Goal: Navigation & Orientation: Understand site structure

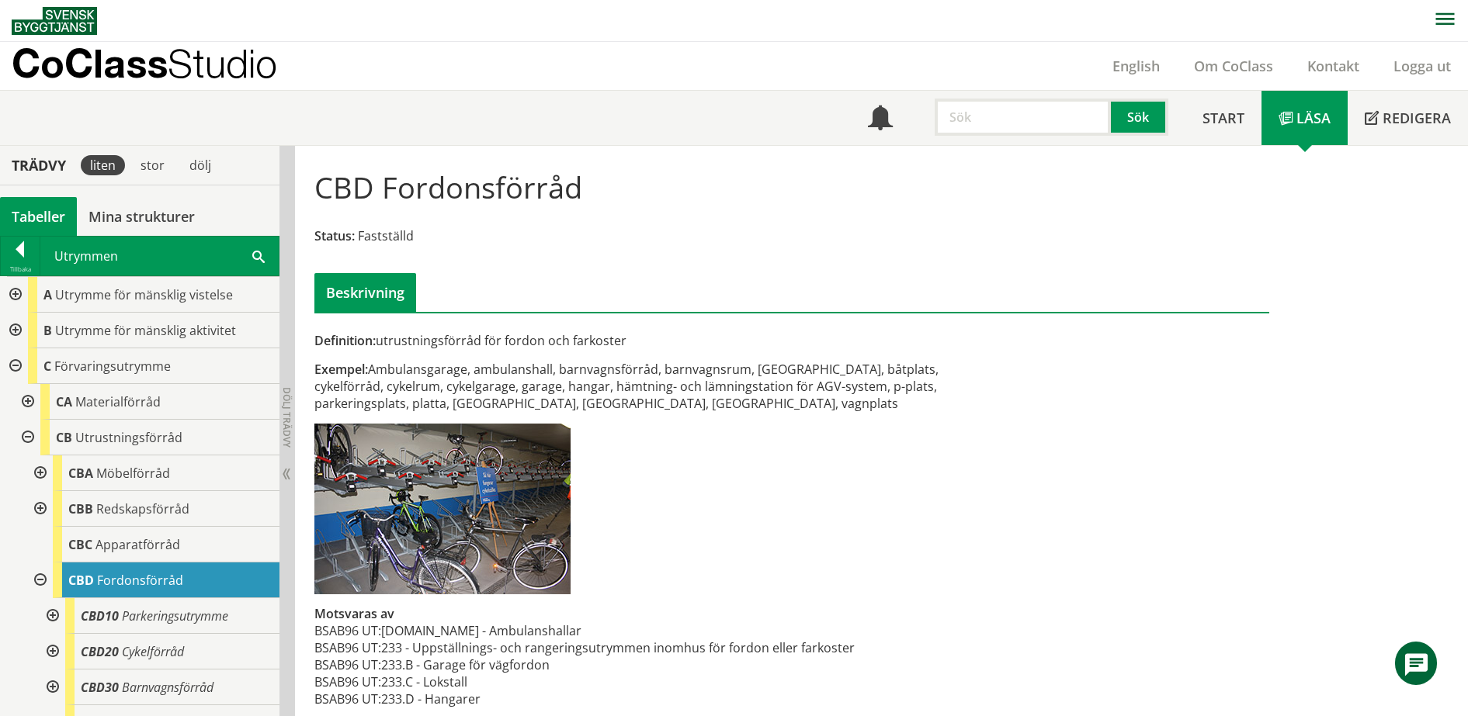
scroll to position [140, 0]
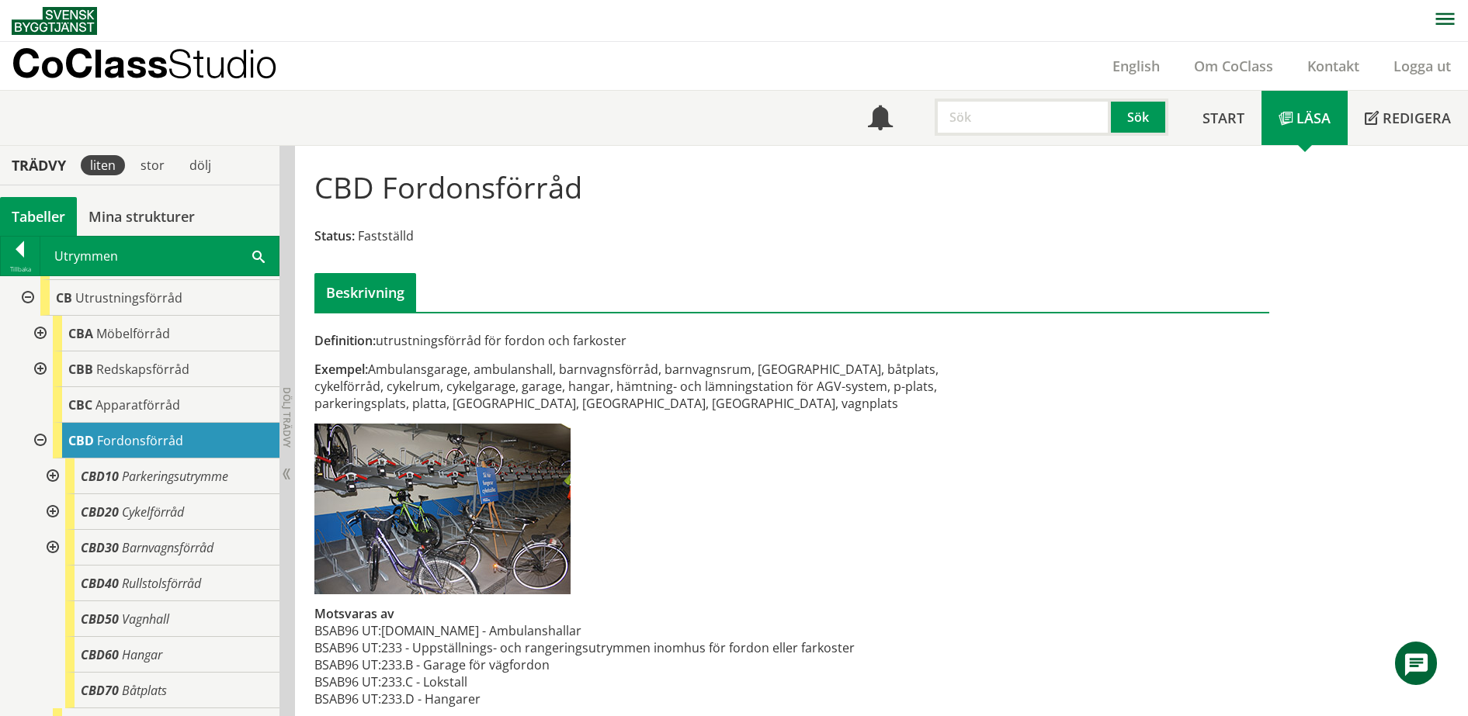
click at [52, 475] on div at bounding box center [51, 477] width 28 height 36
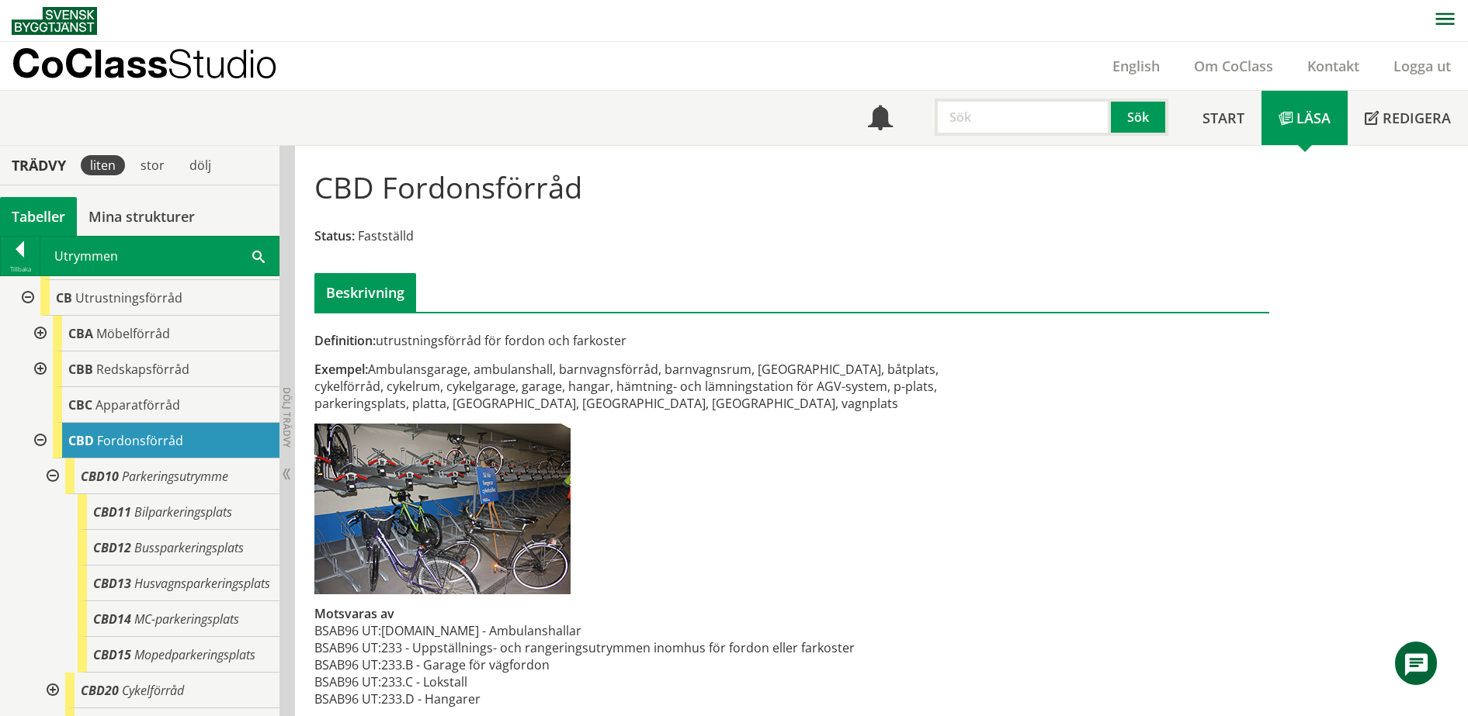
click at [52, 475] on div at bounding box center [51, 477] width 28 height 36
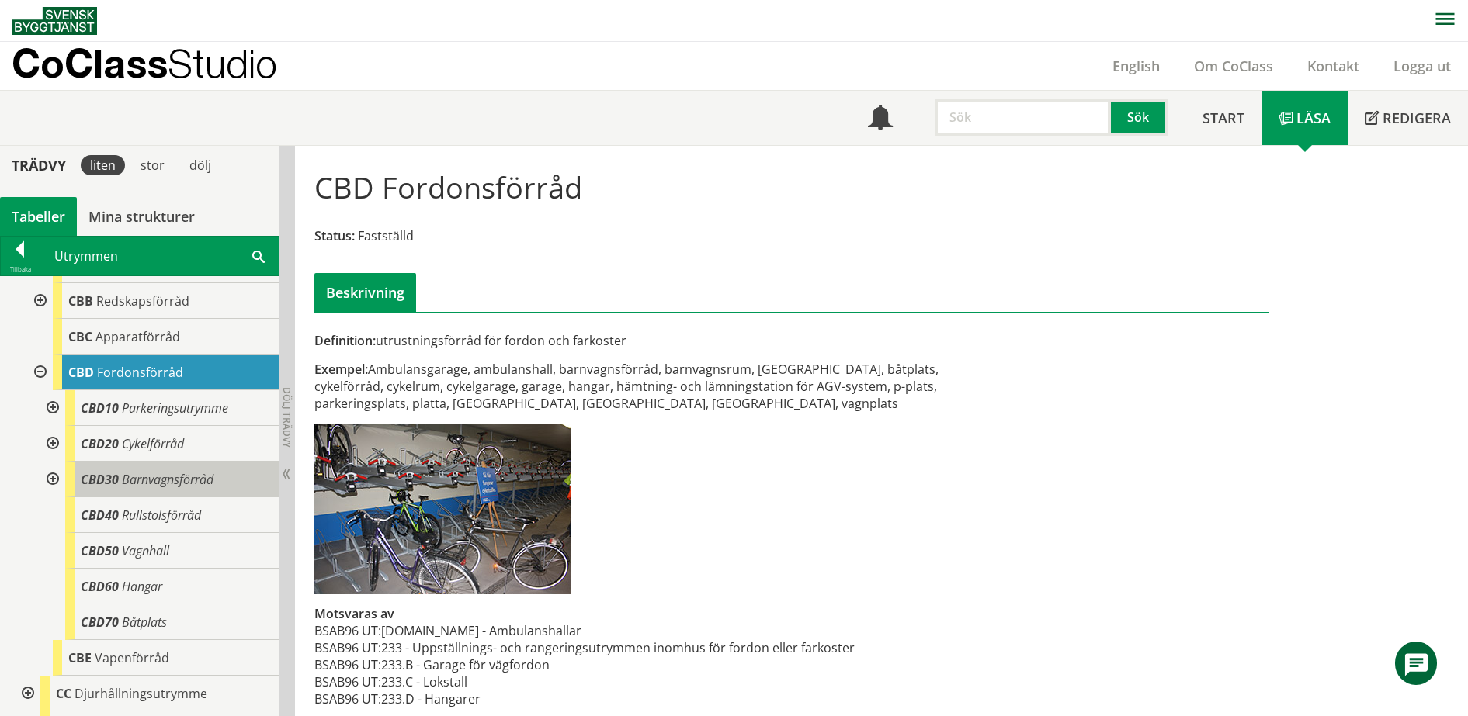
scroll to position [237, 0]
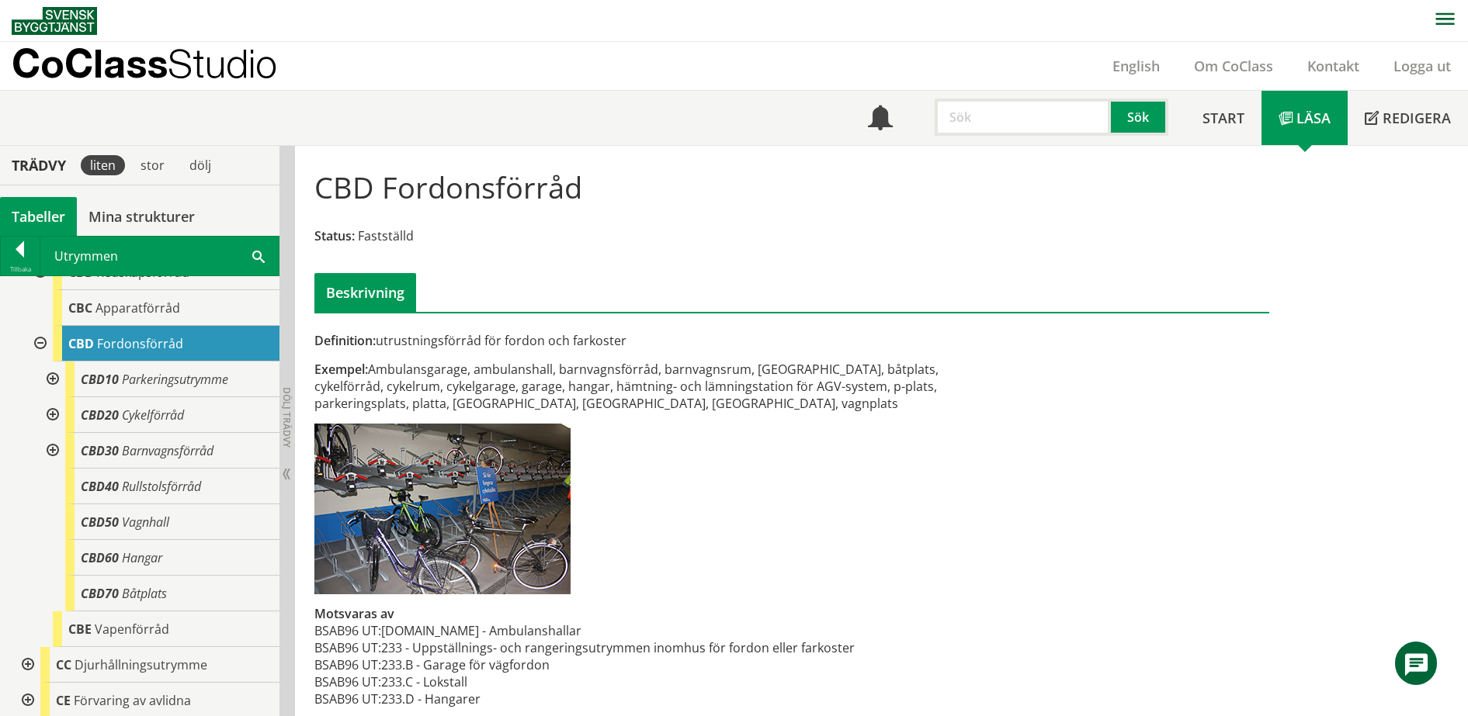
click at [52, 378] on div at bounding box center [51, 380] width 28 height 36
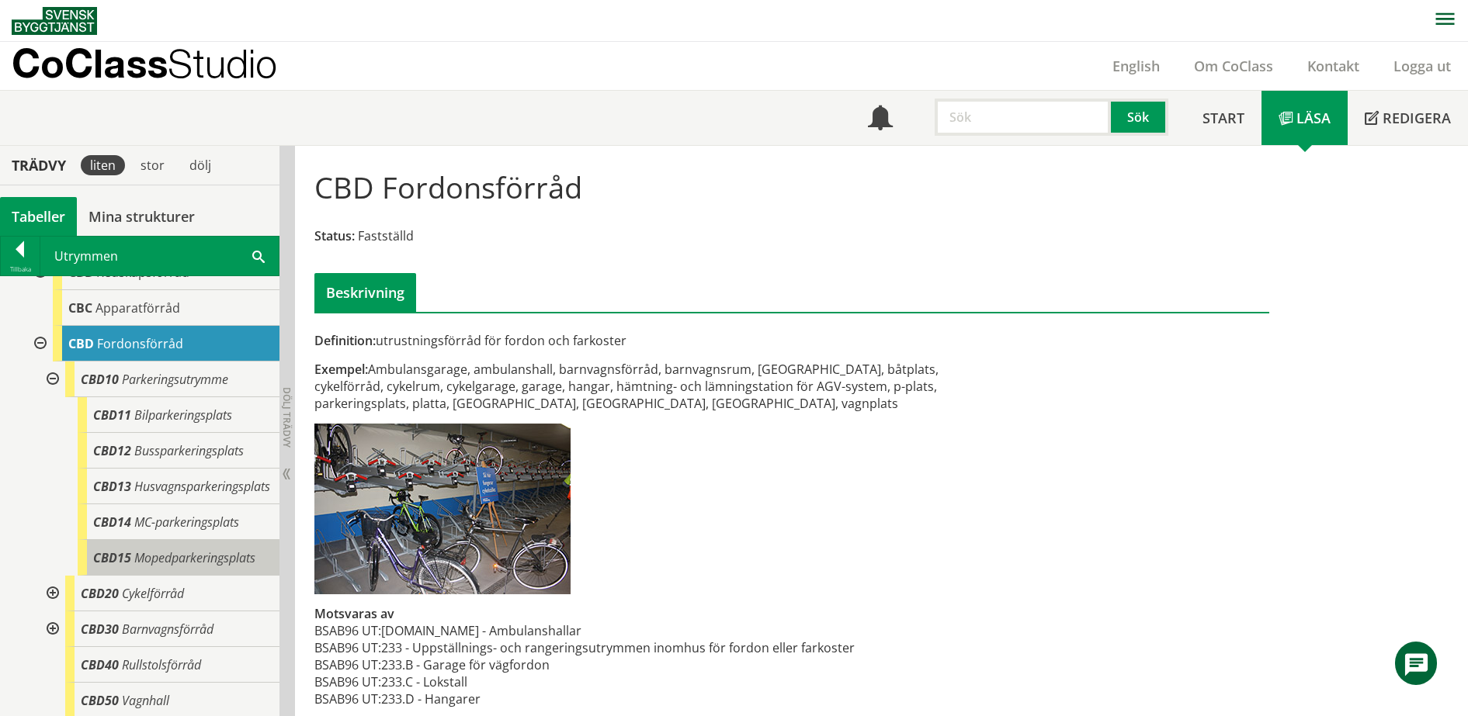
click at [208, 567] on span "Mopedparkeringsplats" at bounding box center [194, 558] width 121 height 17
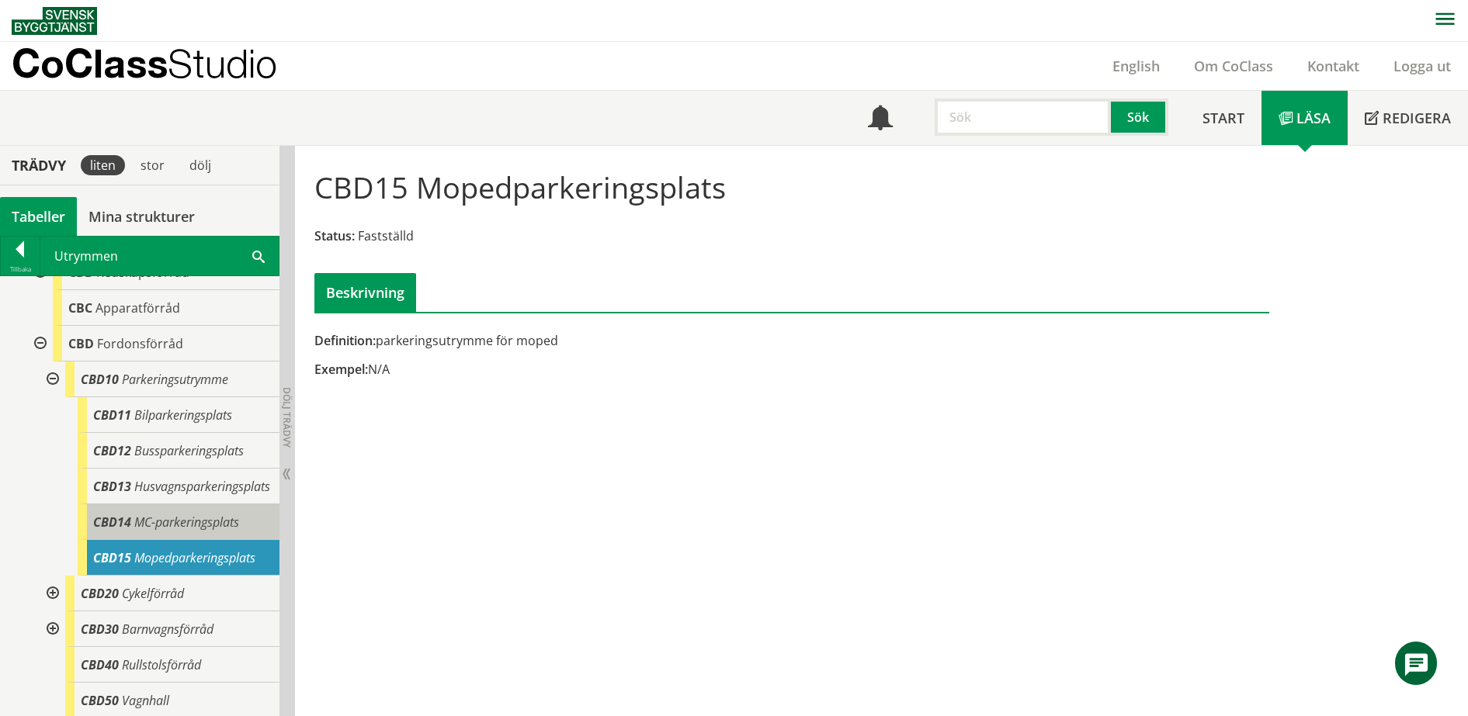
click at [202, 531] on span "MC-parkeringsplats" at bounding box center [186, 522] width 105 height 17
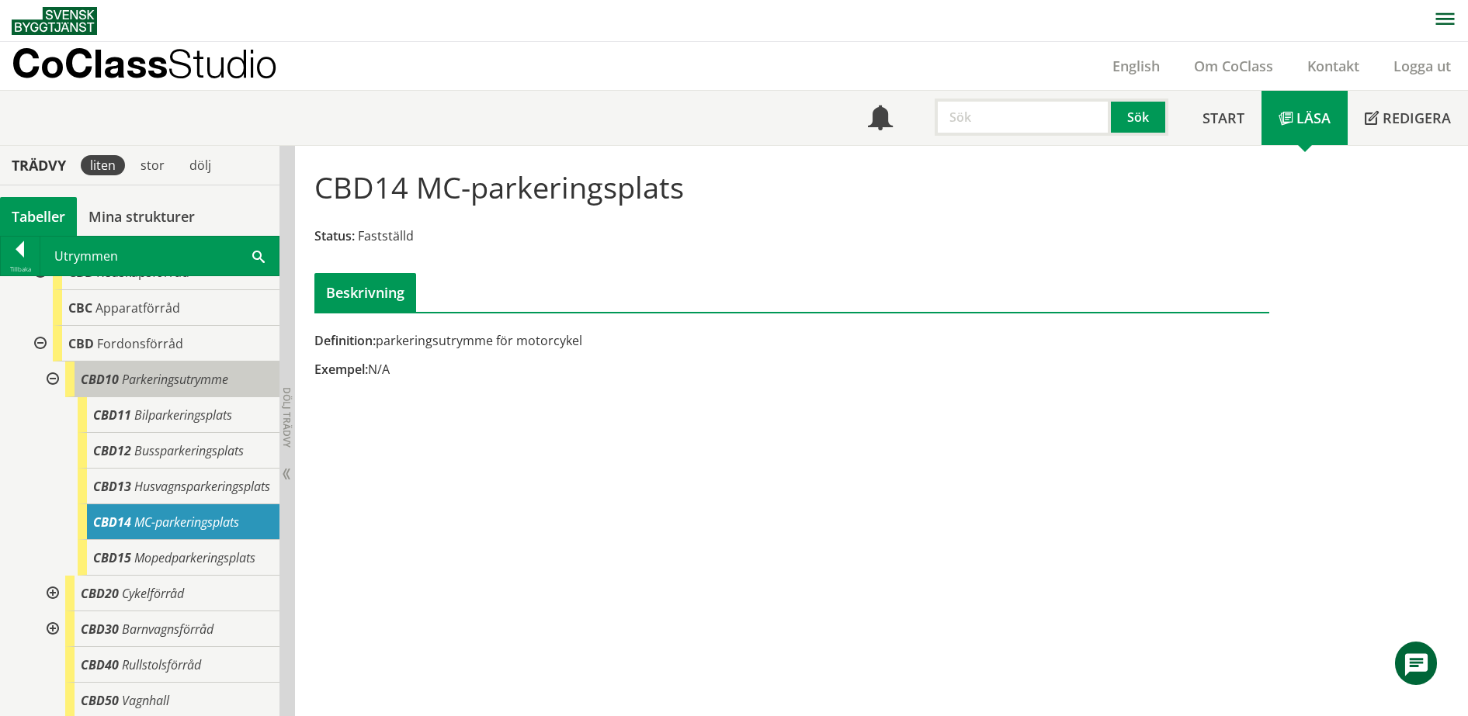
click at [116, 382] on span "CBD10" at bounding box center [100, 379] width 38 height 17
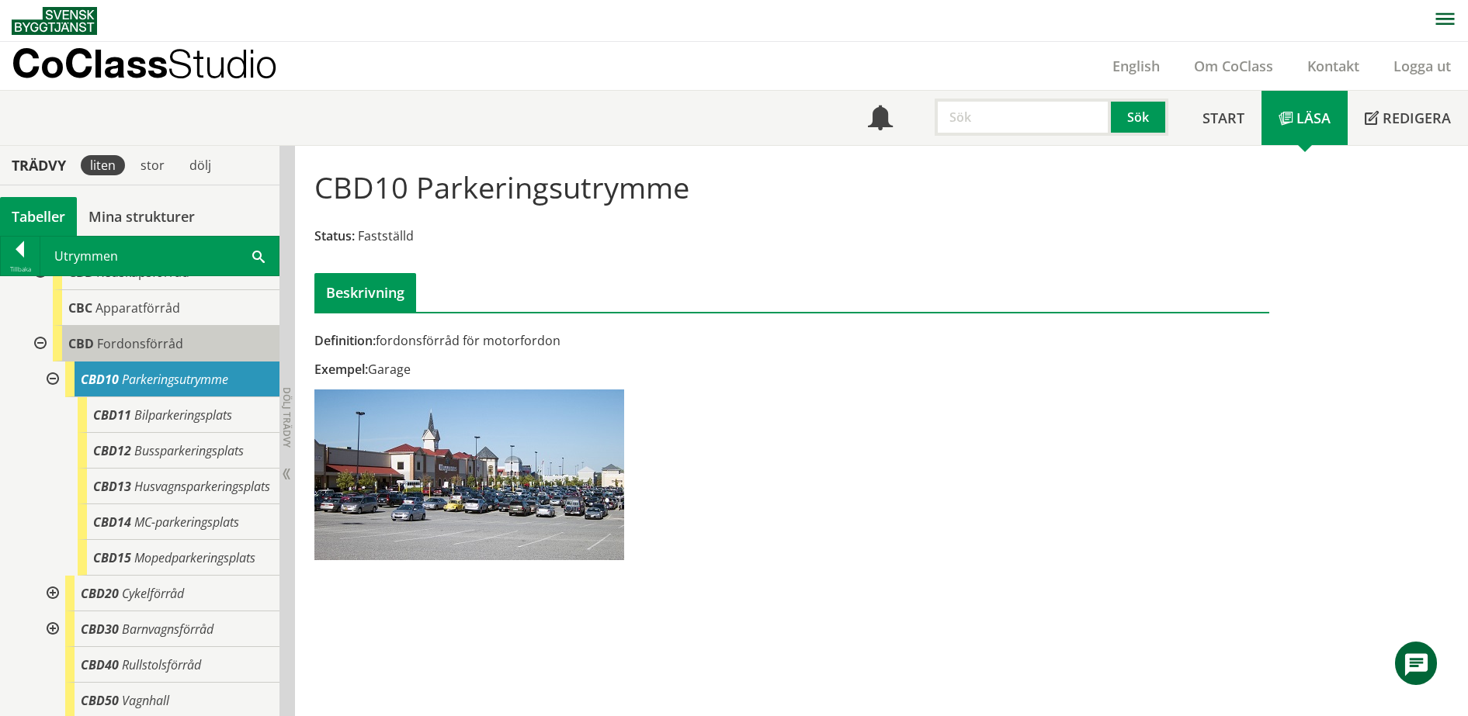
click at [102, 349] on span "Fordonsförråd" at bounding box center [140, 343] width 86 height 17
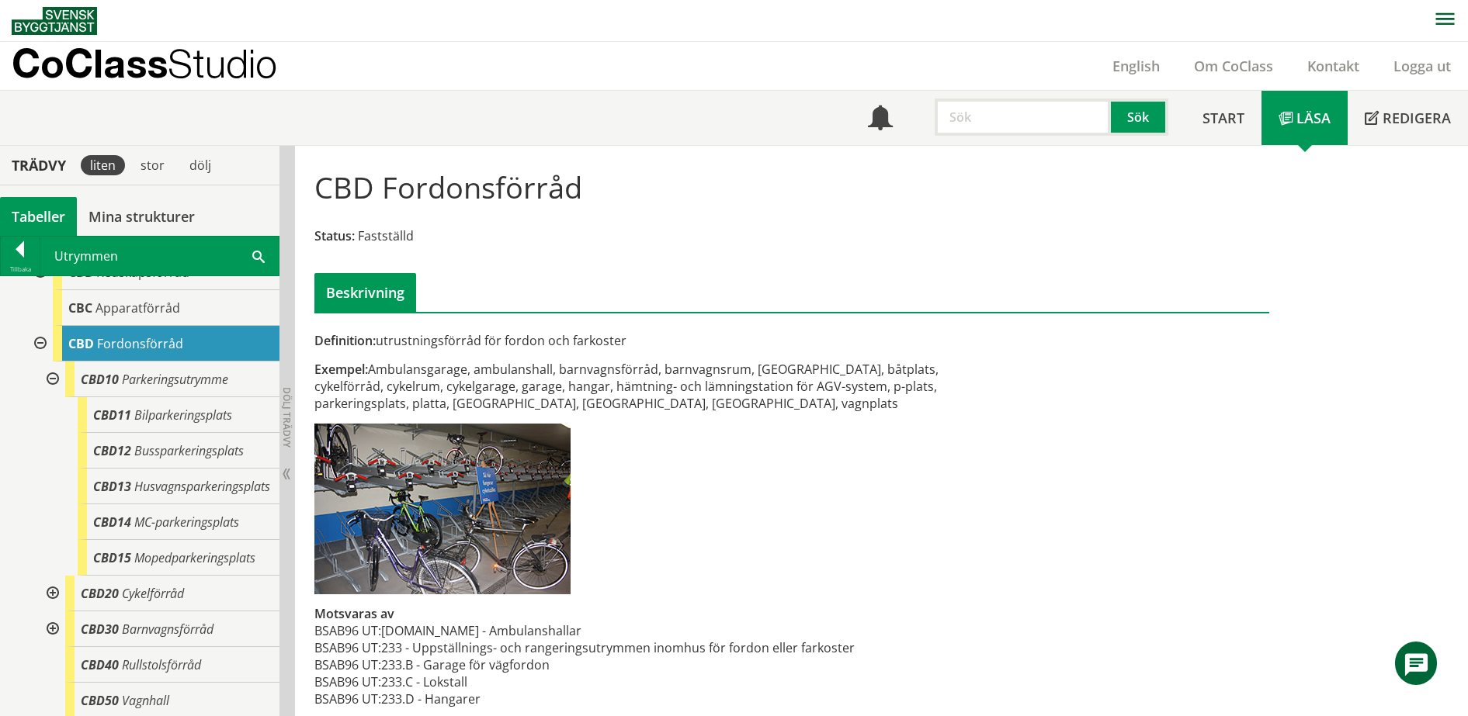
click at [113, 72] on p "CoClass Studio" at bounding box center [144, 63] width 265 height 18
